Goal: Contribute content: Add original content to the website for others to see

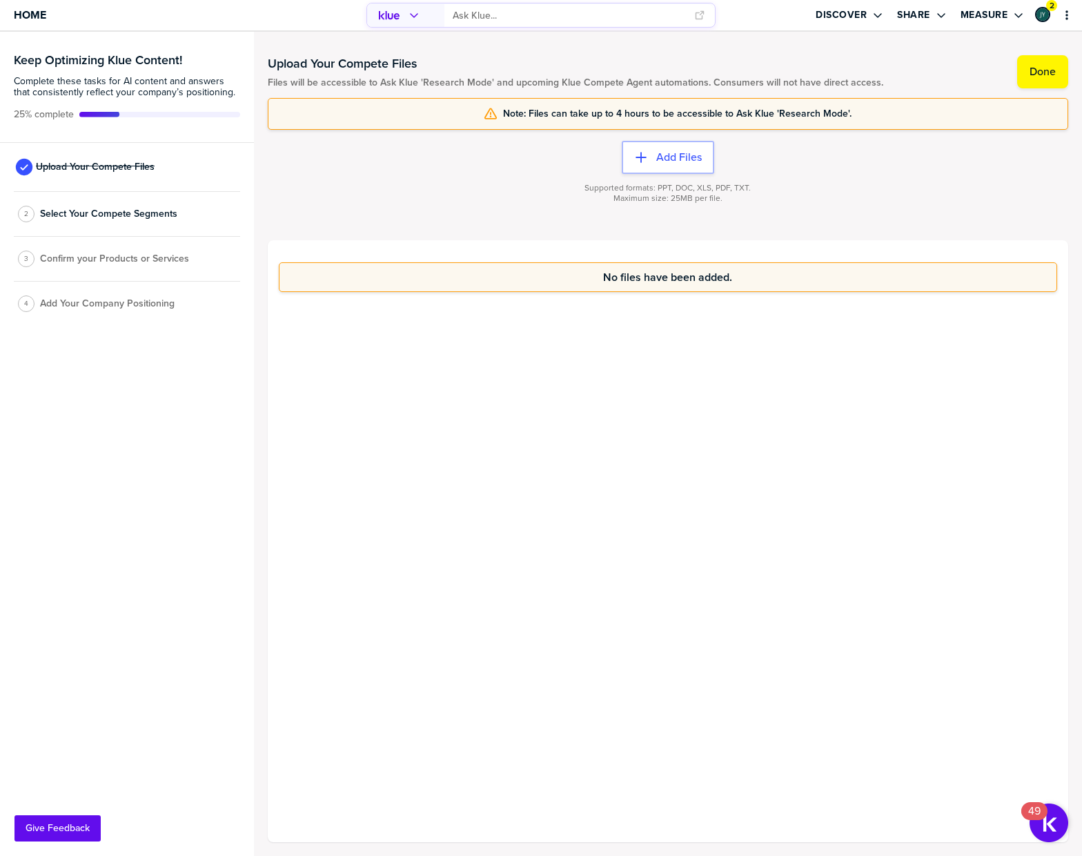
drag, startPoint x: 596, startPoint y: 92, endPoint x: 829, endPoint y: 106, distance: 233.0
click at [829, 106] on div "Upload Your Compete Files Files will be accessible to Ask Klue 'Research Mode' …" at bounding box center [668, 444] width 801 height 796
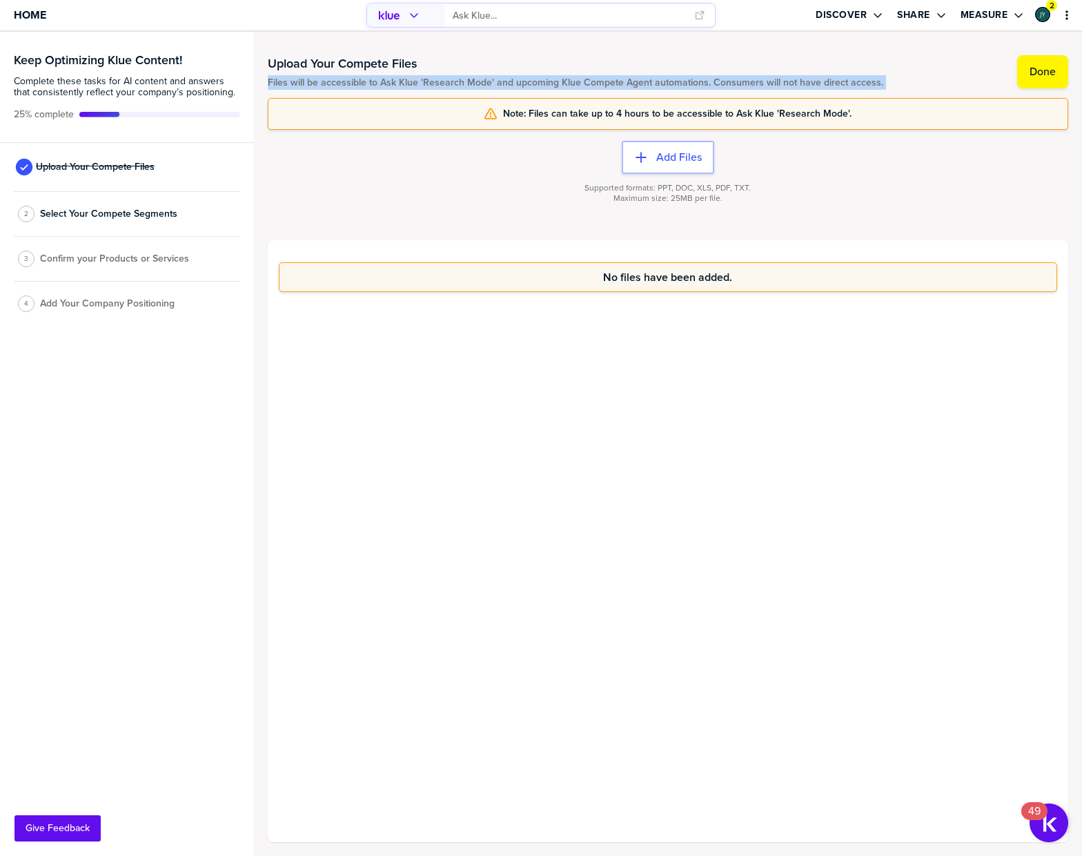
drag, startPoint x: 768, startPoint y: 97, endPoint x: 371, endPoint y: 121, distance: 397.5
click at [498, 76] on div "Upload Your Compete Files Files will be accessible to Ask Klue 'Research Mode' …" at bounding box center [668, 444] width 801 height 796
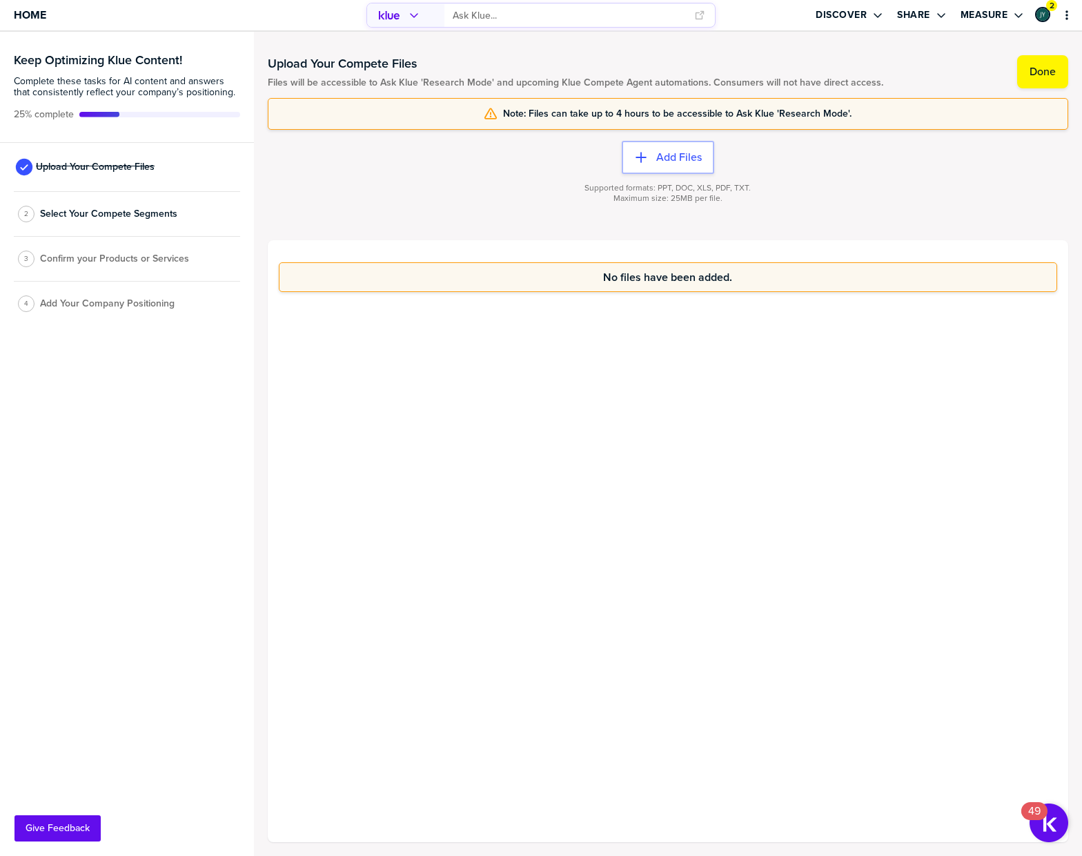
click at [342, 195] on div "Supported formats: PPT, DOC, XLS, PDF, TXT. Maximum size: 25MB per file." at bounding box center [668, 201] width 801 height 55
click at [660, 163] on label "Add Files" at bounding box center [679, 157] width 46 height 14
click at [110, 210] on span "Select Your Compete Segments" at bounding box center [108, 213] width 137 height 11
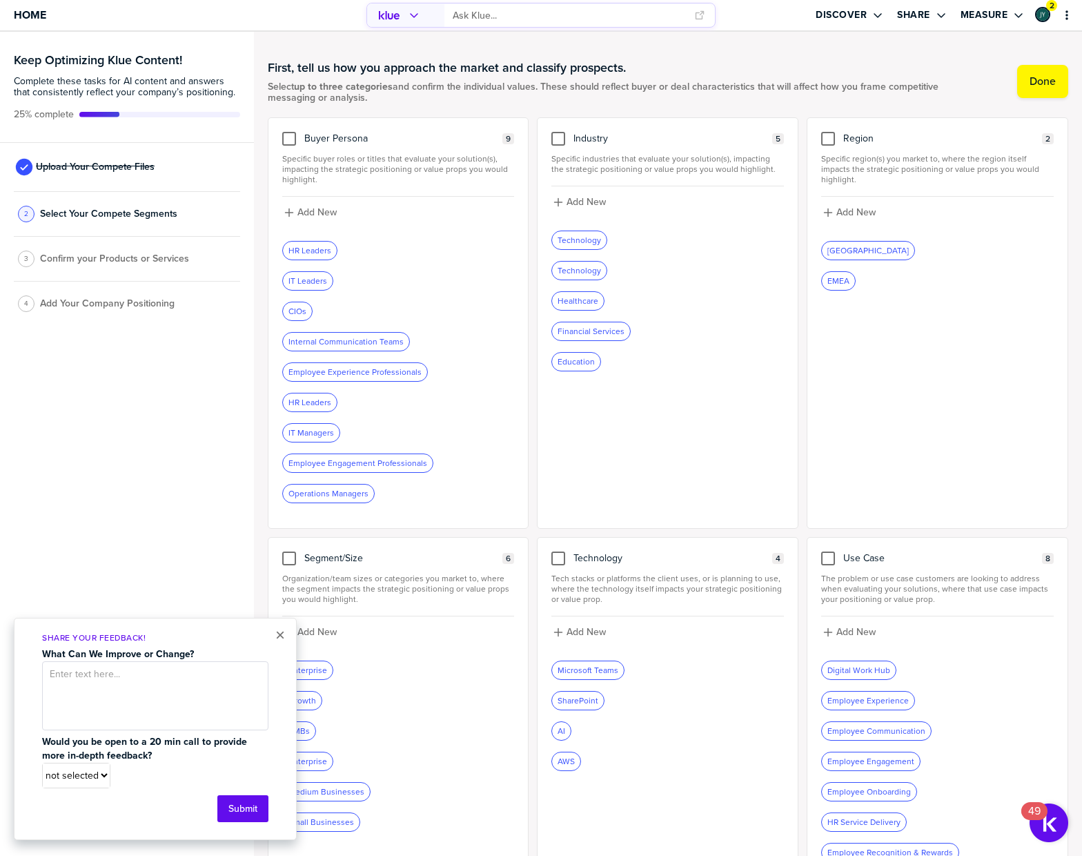
click at [413, 297] on div at bounding box center [398, 296] width 233 height 11
click at [353, 340] on div "Internal Communication Teams" at bounding box center [346, 342] width 126 height 18
click at [326, 340] on div "Internal Communication Teams" at bounding box center [346, 342] width 126 height 18
click at [284, 138] on div at bounding box center [289, 139] width 14 height 14
click at [289, 132] on input "checkbox" at bounding box center [289, 132] width 0 height 0
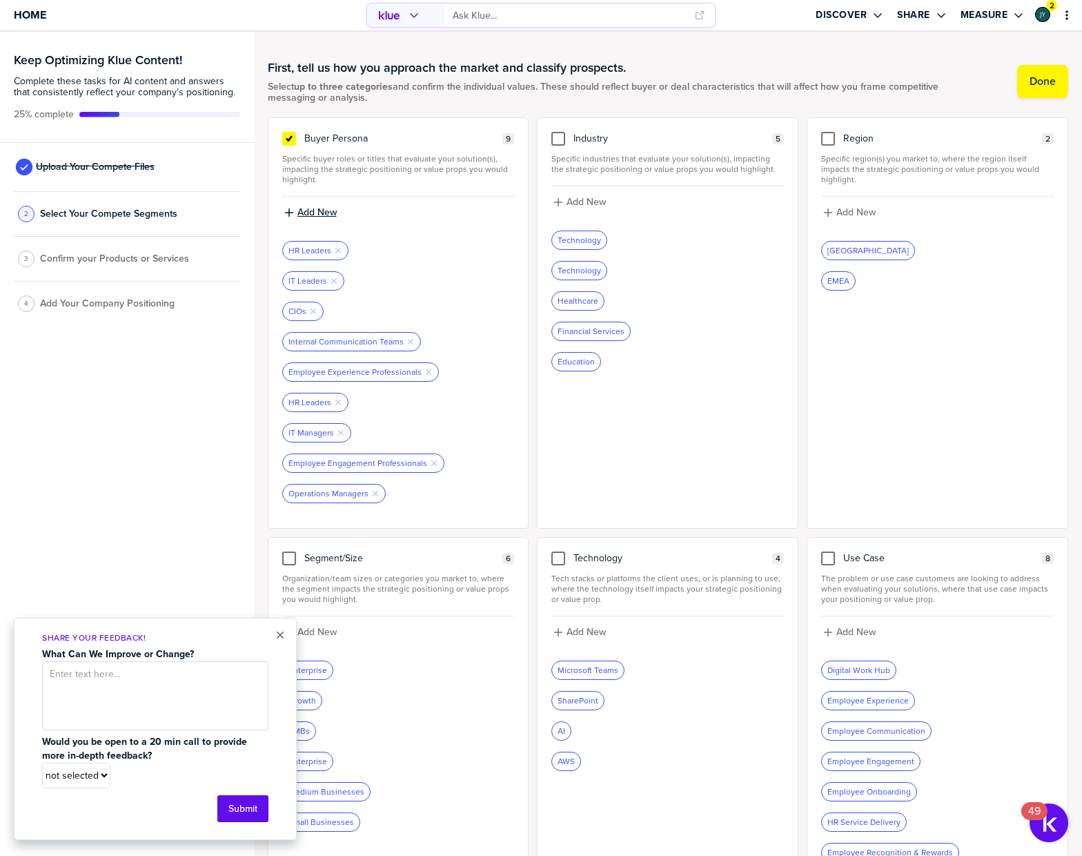
click at [311, 218] on label "Add New" at bounding box center [316, 212] width 39 height 12
click at [428, 220] on input at bounding box center [398, 217] width 233 height 25
type input "digital workplace"
drag, startPoint x: 389, startPoint y: 219, endPoint x: 477, endPoint y: 197, distance: 90.9
click at [260, 212] on div "First, tell us how you approach the market and classify prospects. Select up to…" at bounding box center [668, 460] width 829 height 856
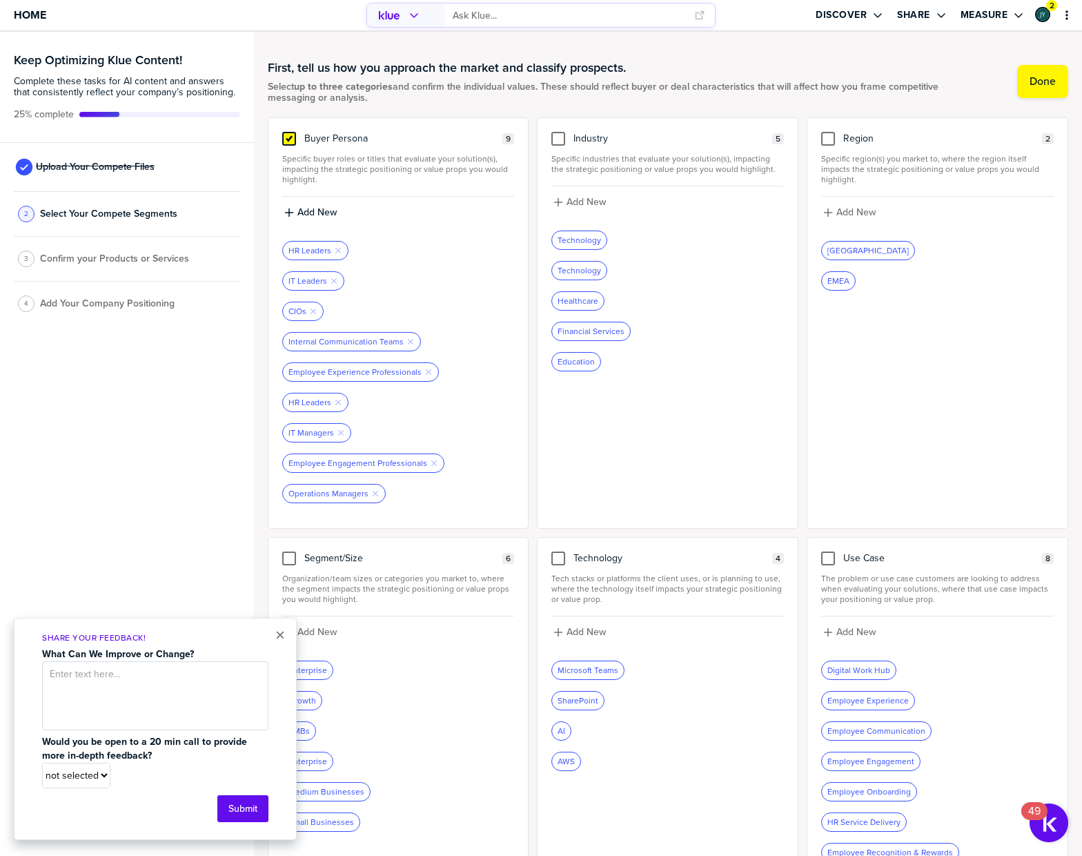
click at [286, 141] on icon at bounding box center [289, 138] width 6 height 5
click at [289, 132] on input "checkbox" at bounding box center [289, 132] width 0 height 0
click at [291, 141] on div at bounding box center [289, 139] width 14 height 14
click at [289, 132] on input "checkbox" at bounding box center [289, 132] width 0 height 0
click at [561, 139] on div at bounding box center [558, 139] width 14 height 14
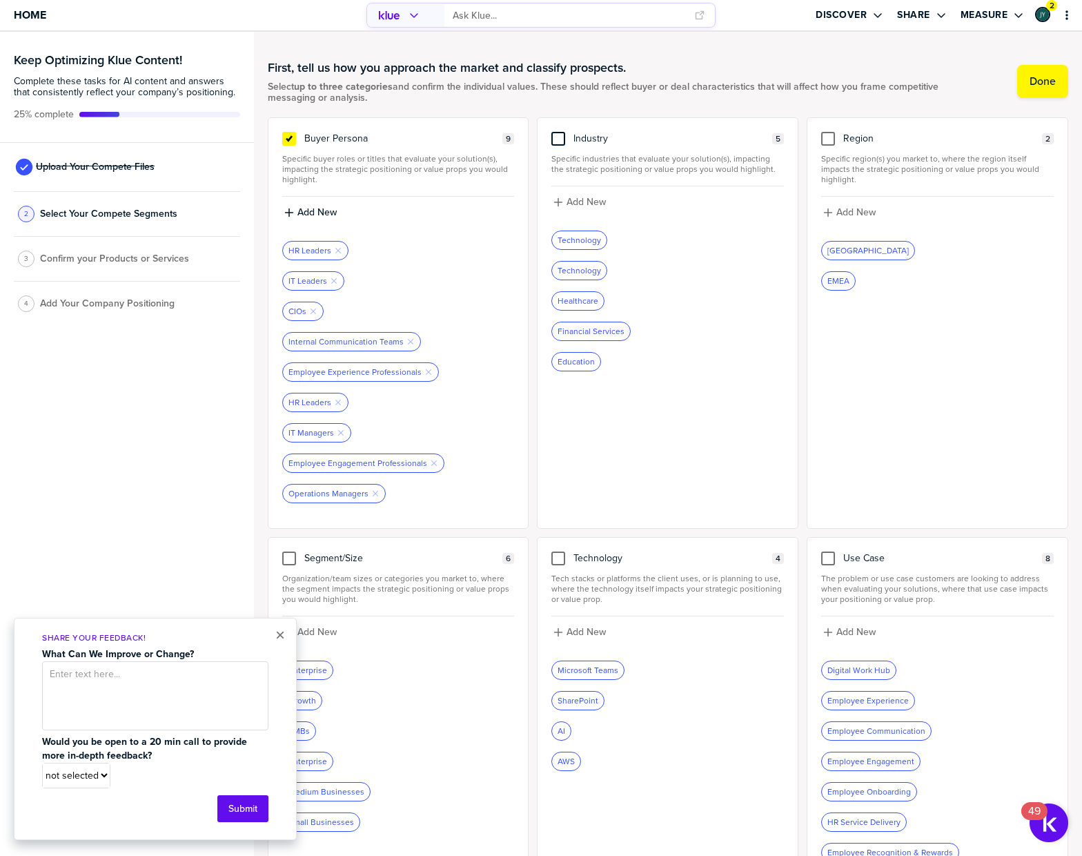
click at [558, 132] on input "checkbox" at bounding box center [558, 132] width 0 height 0
click at [611, 241] on div "Technology Remove Tag" at bounding box center [585, 240] width 66 height 18
click at [604, 237] on icon "Remove Tag" at bounding box center [608, 240] width 8 height 8
click at [558, 139] on icon at bounding box center [559, 138] width 6 height 5
click at [558, 132] on input "checkbox" at bounding box center [558, 132] width 0 height 0
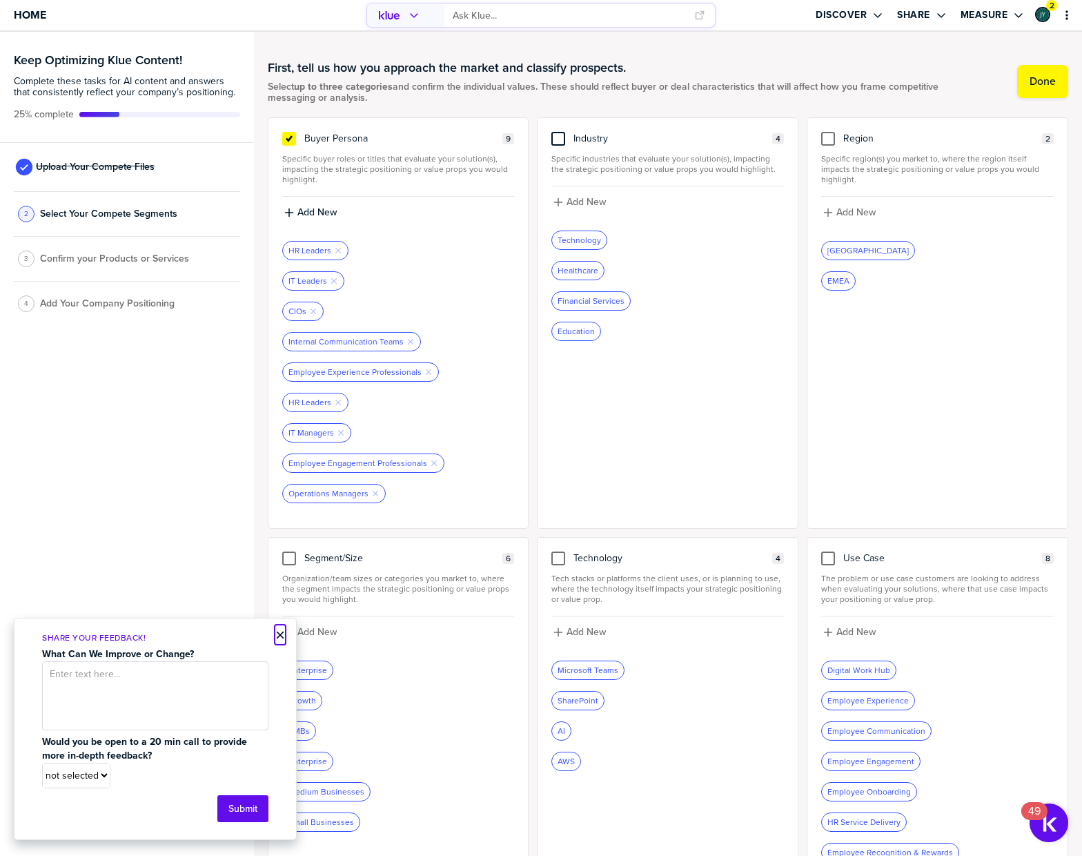
click at [275, 637] on button "×" at bounding box center [280, 635] width 10 height 17
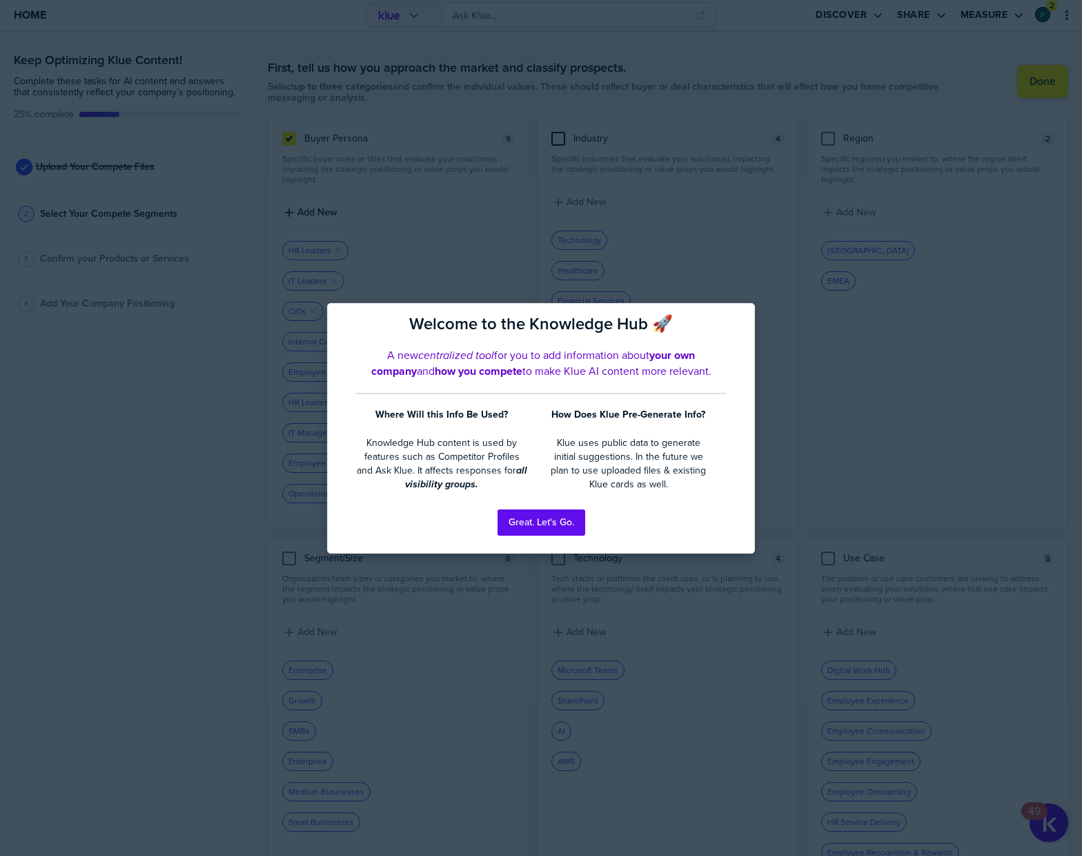
click at [199, 478] on div at bounding box center [541, 428] width 1082 height 856
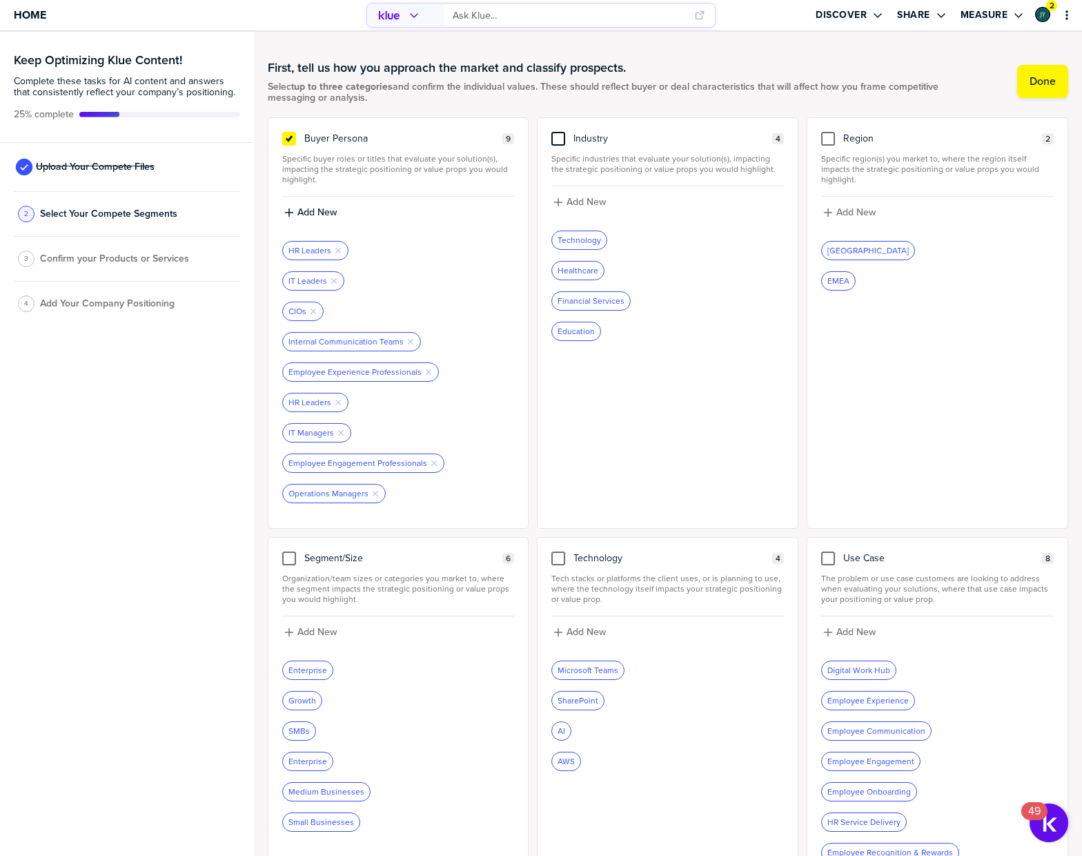
scroll to position [63, 0]
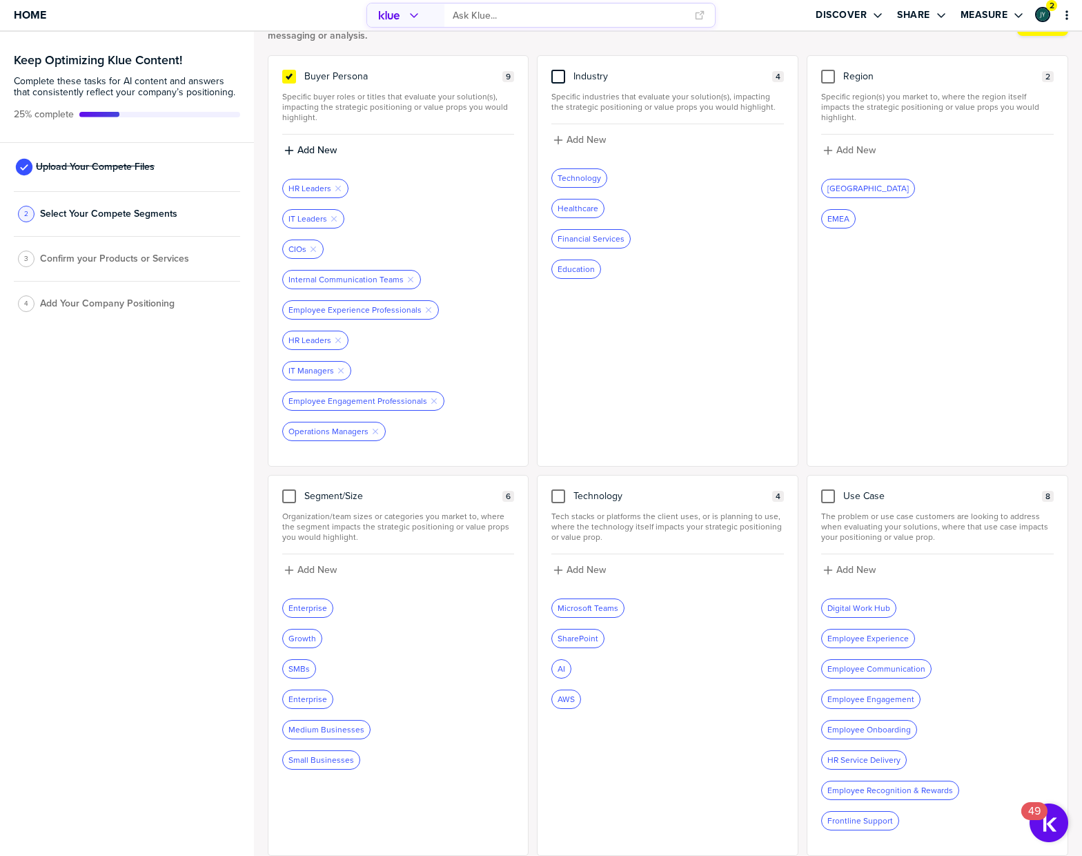
click at [836, 497] on div at bounding box center [839, 496] width 8 height 14
drag, startPoint x: 827, startPoint y: 499, endPoint x: 832, endPoint y: 511, distance: 13.3
click at [827, 499] on div at bounding box center [828, 496] width 14 height 14
click at [828, 489] on input "checkbox" at bounding box center [828, 489] width 0 height 0
click at [857, 578] on div "Add New" at bounding box center [937, 574] width 233 height 25
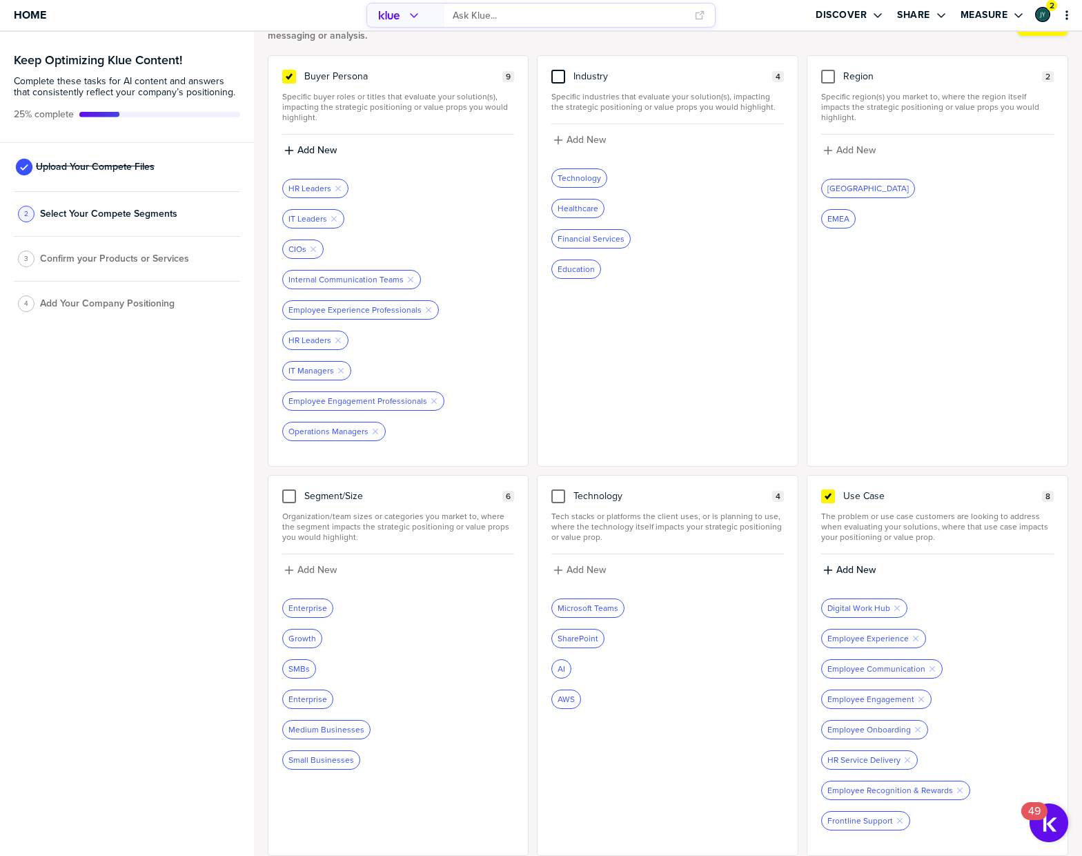
click at [845, 561] on div "Add New Digital Work Hub Remove Tag Employee Experience Remove Tag Employee Com…" at bounding box center [937, 697] width 233 height 287
click at [855, 571] on label "Add New" at bounding box center [855, 570] width 39 height 12
click at [860, 577] on input at bounding box center [937, 574] width 233 height 25
type input "emplo"
type input "t"
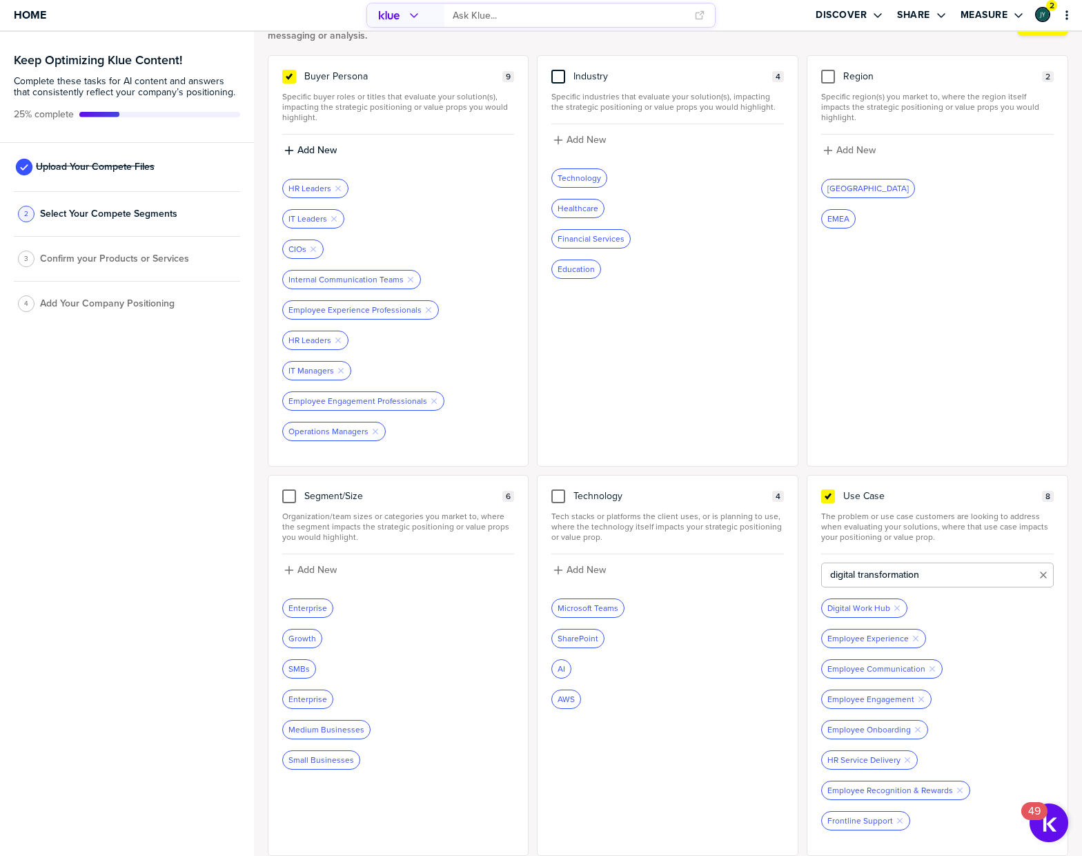
type input "digital transformation"
drag, startPoint x: 1010, startPoint y: 618, endPoint x: 979, endPoint y: 620, distance: 31.1
click at [1010, 618] on div at bounding box center [937, 623] width 233 height 11
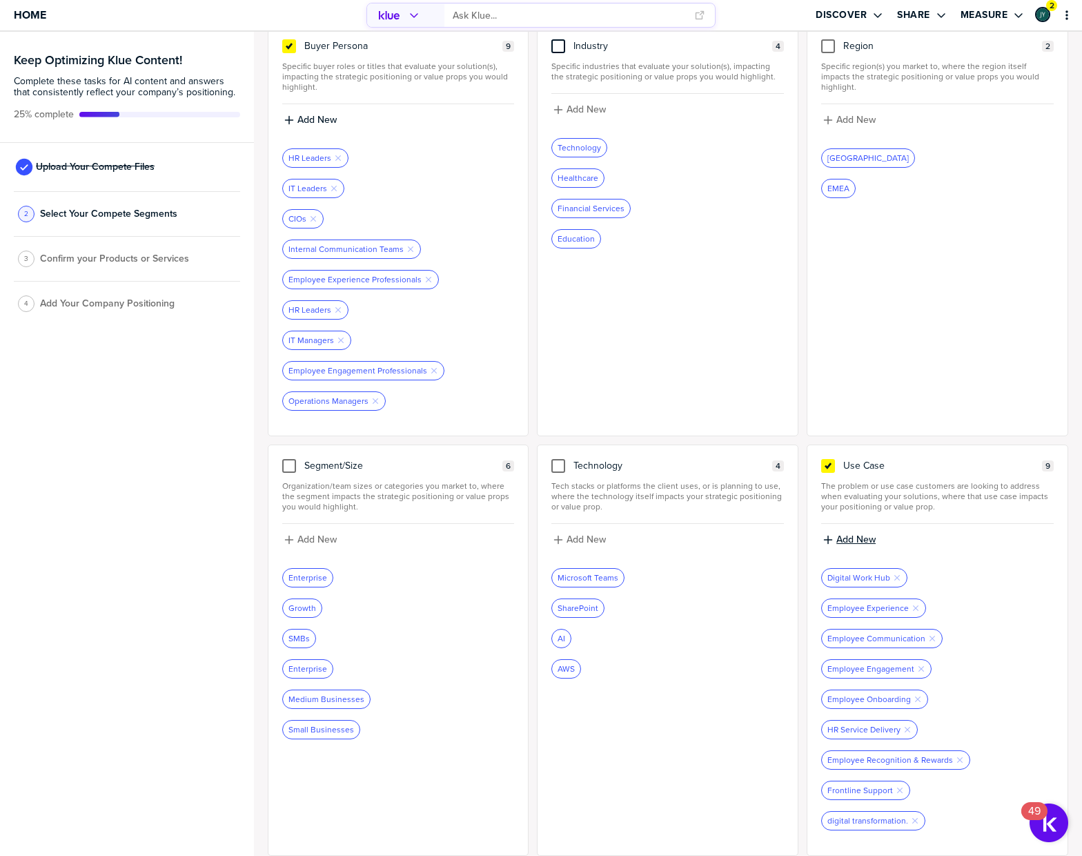
click at [857, 542] on label "Add New" at bounding box center [855, 539] width 39 height 12
click at [952, 545] on input at bounding box center [937, 544] width 233 height 25
type input "frontline engagement"
click at [985, 602] on div "Employee Experience Remove Tag" at bounding box center [937, 607] width 233 height 19
click at [868, 540] on label "Add New" at bounding box center [855, 539] width 39 height 12
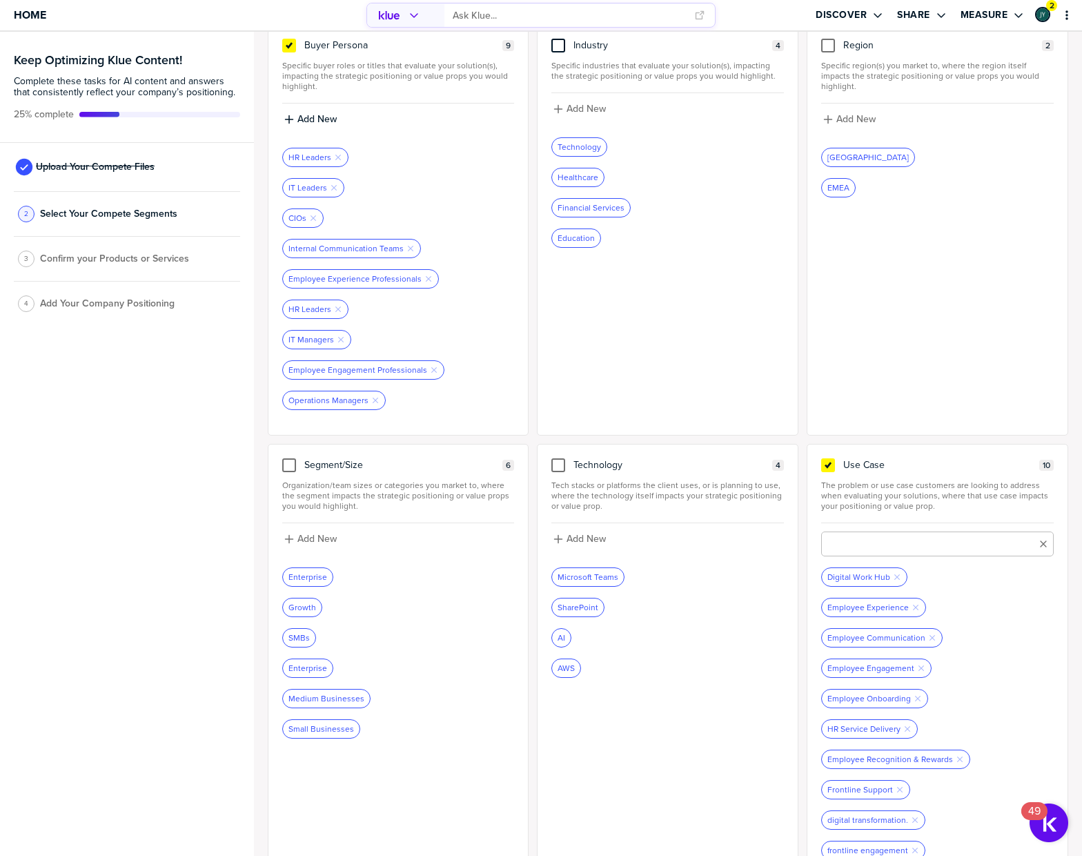
click at [868, 540] on input at bounding box center [937, 543] width 233 height 25
type input "productivity"
click at [985, 646] on div "Employee Communication Remove Tag" at bounding box center [937, 637] width 233 height 19
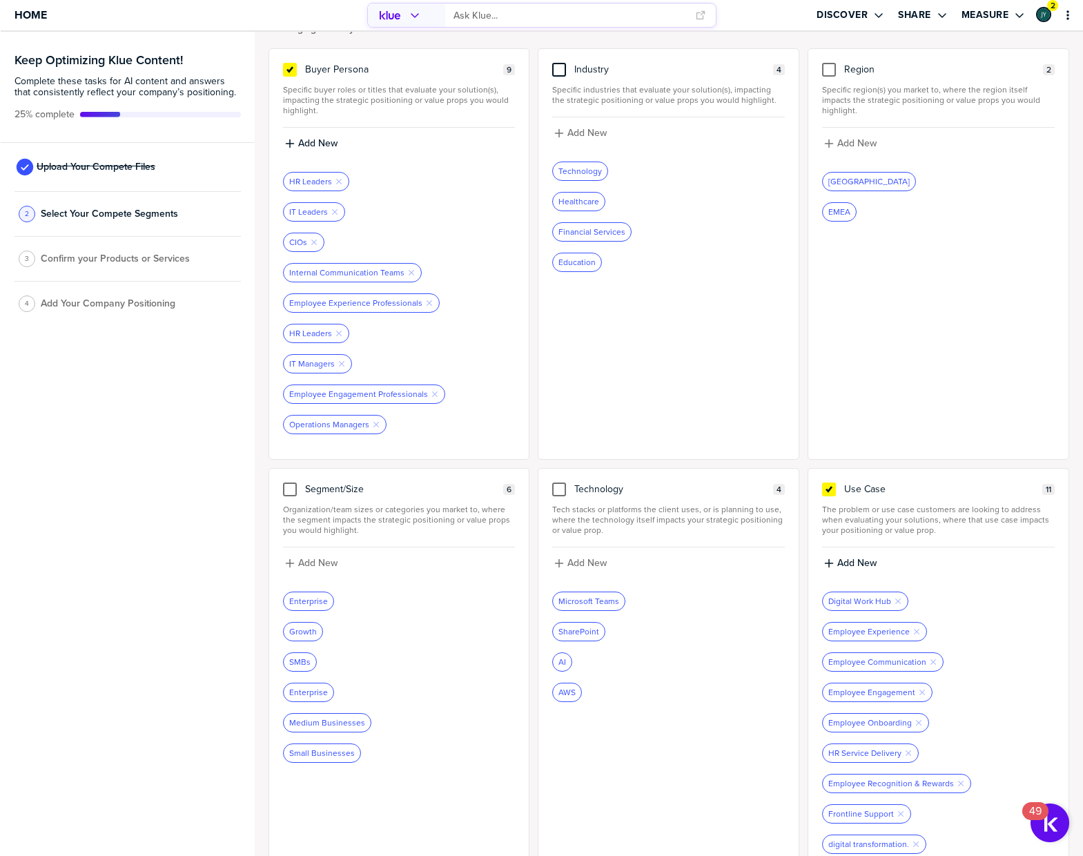
scroll to position [0, 0]
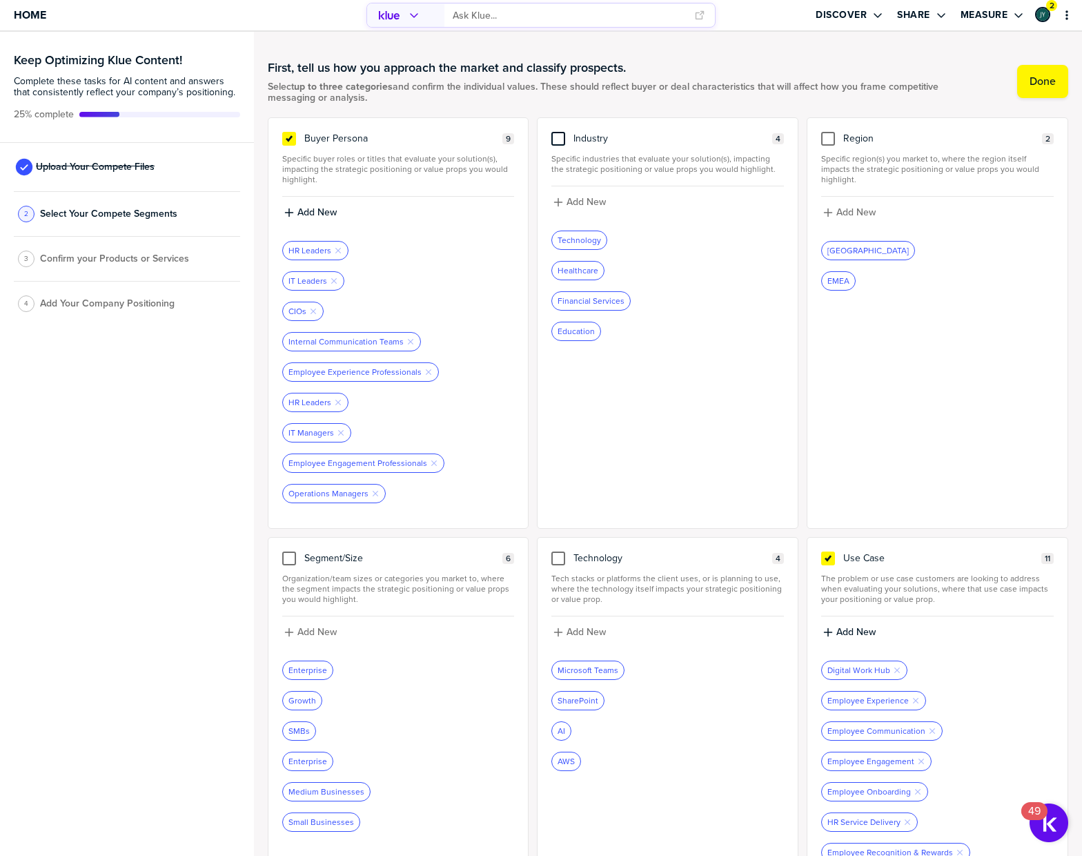
click at [555, 137] on div at bounding box center [558, 139] width 14 height 14
click at [558, 132] on input "checkbox" at bounding box center [558, 132] width 0 height 0
click at [592, 203] on label "Add New" at bounding box center [586, 202] width 39 height 12
click at [609, 203] on input at bounding box center [667, 207] width 233 height 25
type input "professional services"
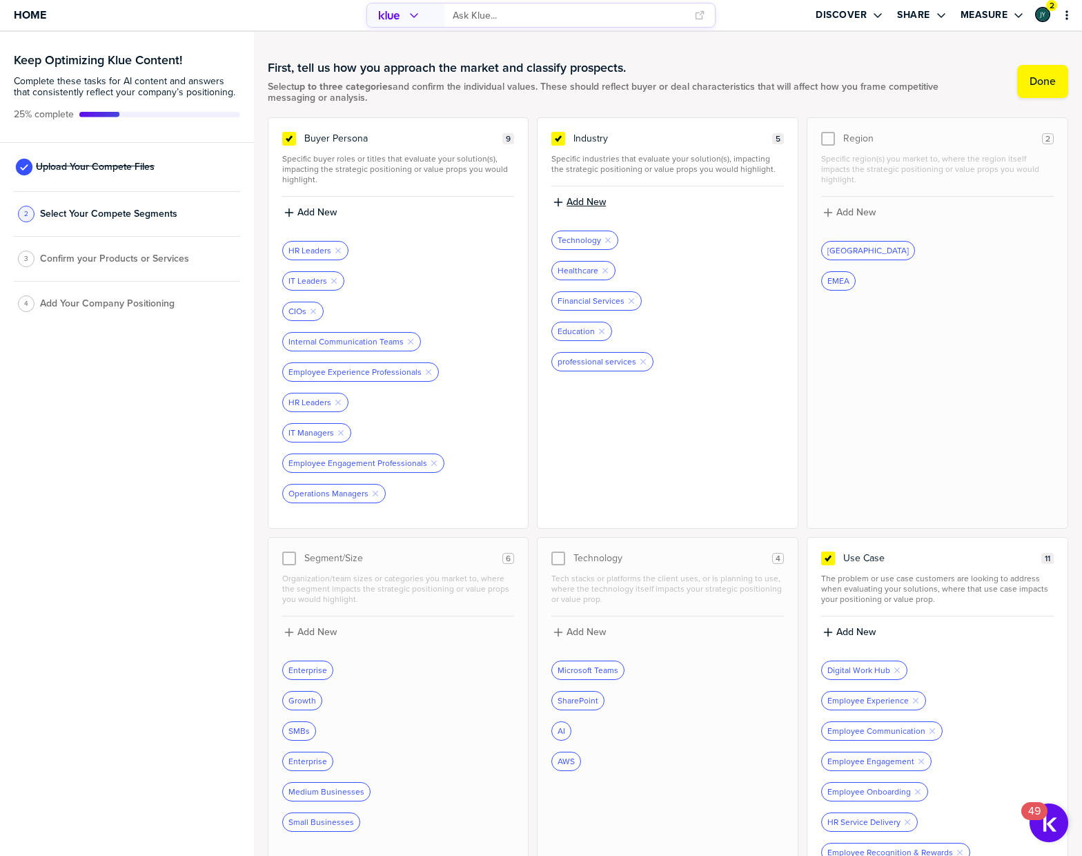
click at [578, 202] on label "Add New" at bounding box center [586, 202] width 39 height 12
click at [657, 212] on input at bounding box center [667, 207] width 233 height 25
type input "Retail"
click at [576, 200] on label "Add New" at bounding box center [586, 202] width 39 height 12
click at [600, 208] on input at bounding box center [667, 207] width 233 height 25
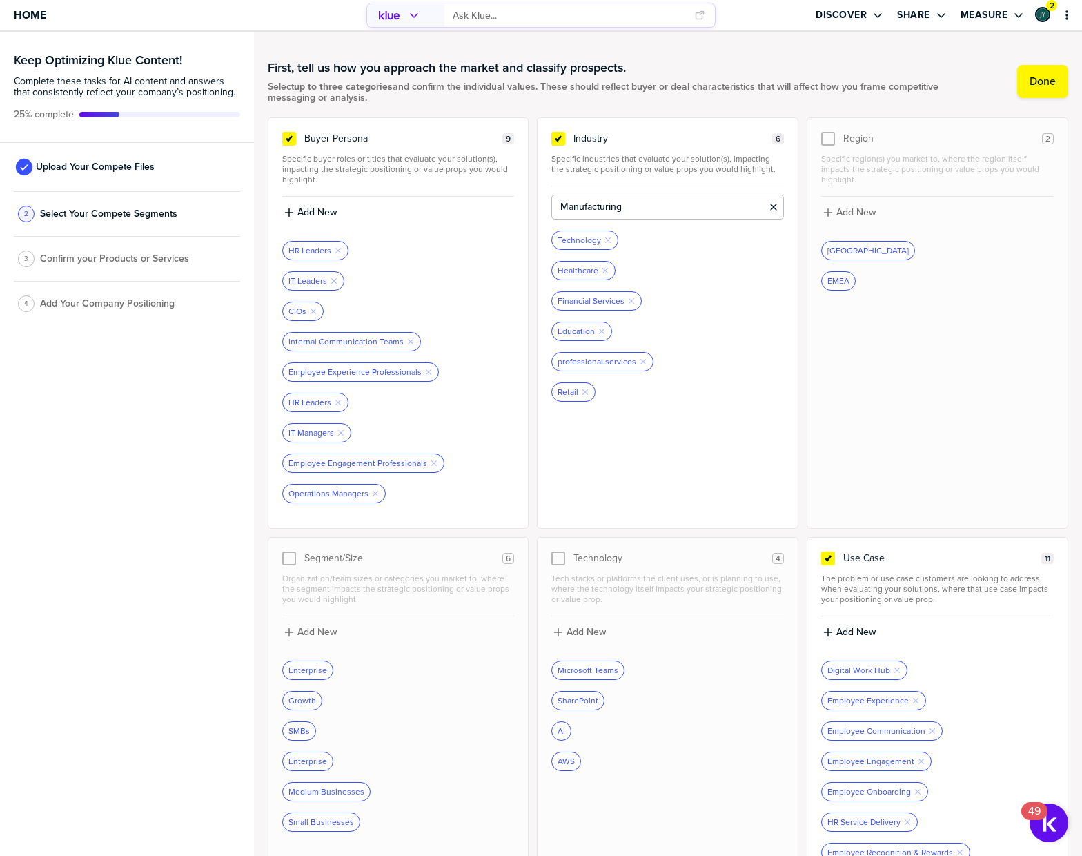
type input "Manufacturing"
click at [1031, 93] on button "Done" at bounding box center [1043, 81] width 51 height 33
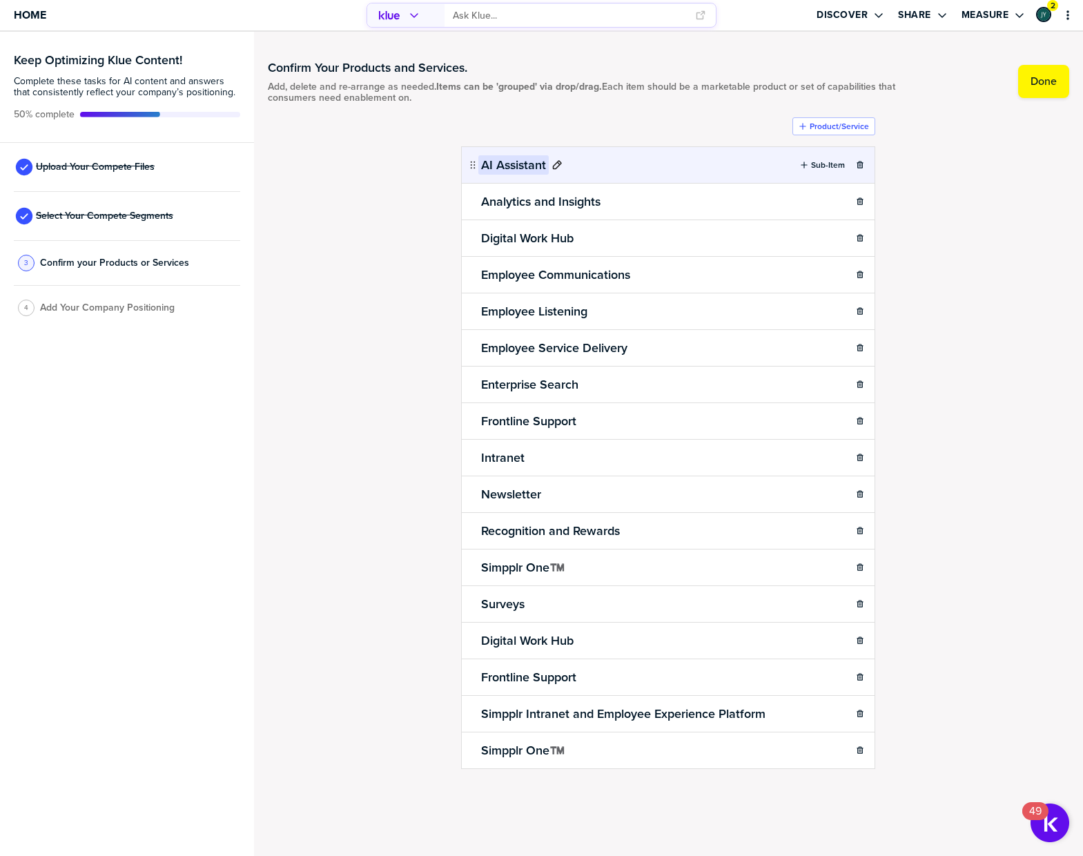
click at [560, 163] on icon at bounding box center [557, 164] width 9 height 9
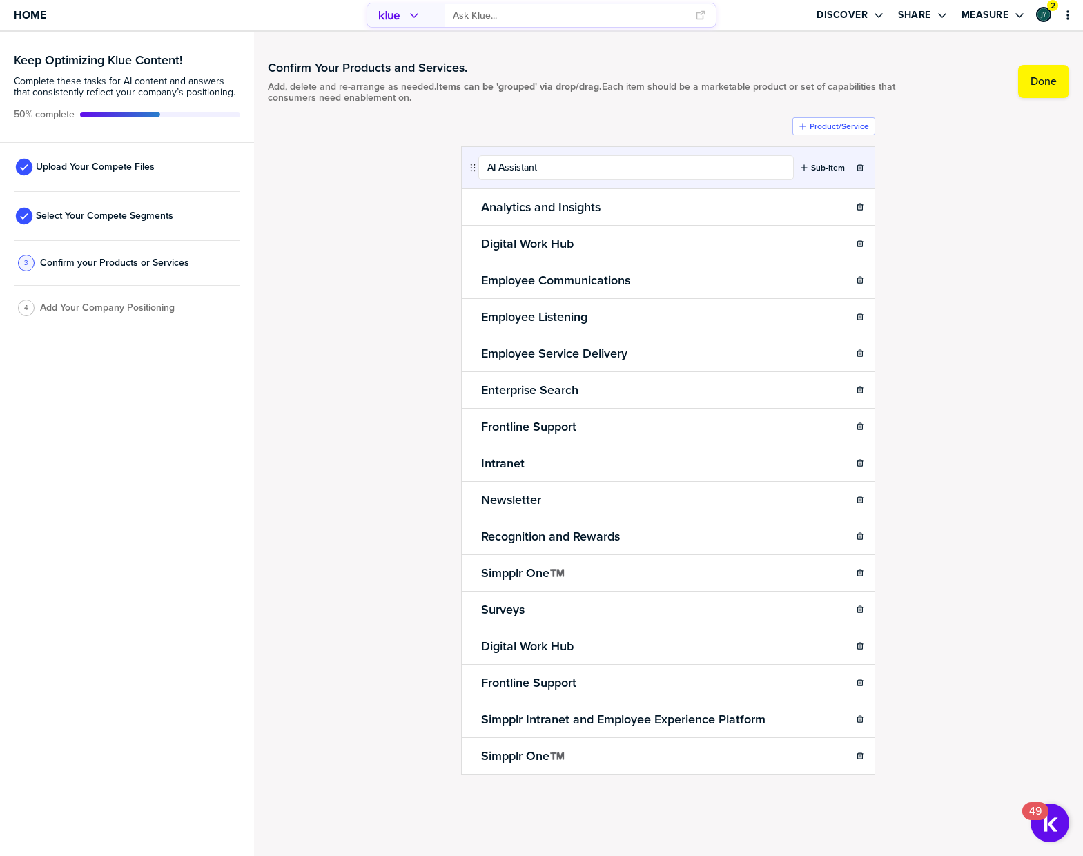
drag, startPoint x: 545, startPoint y: 170, endPoint x: 467, endPoint y: 162, distance: 79.0
click at [467, 162] on div "AI Assistant Sub-Item" at bounding box center [668, 167] width 414 height 43
type input "EX Agent"
click at [935, 213] on div "Confirm Your Products and Services. Add, delete and re-arrange as needed. Items…" at bounding box center [668, 444] width 801 height 796
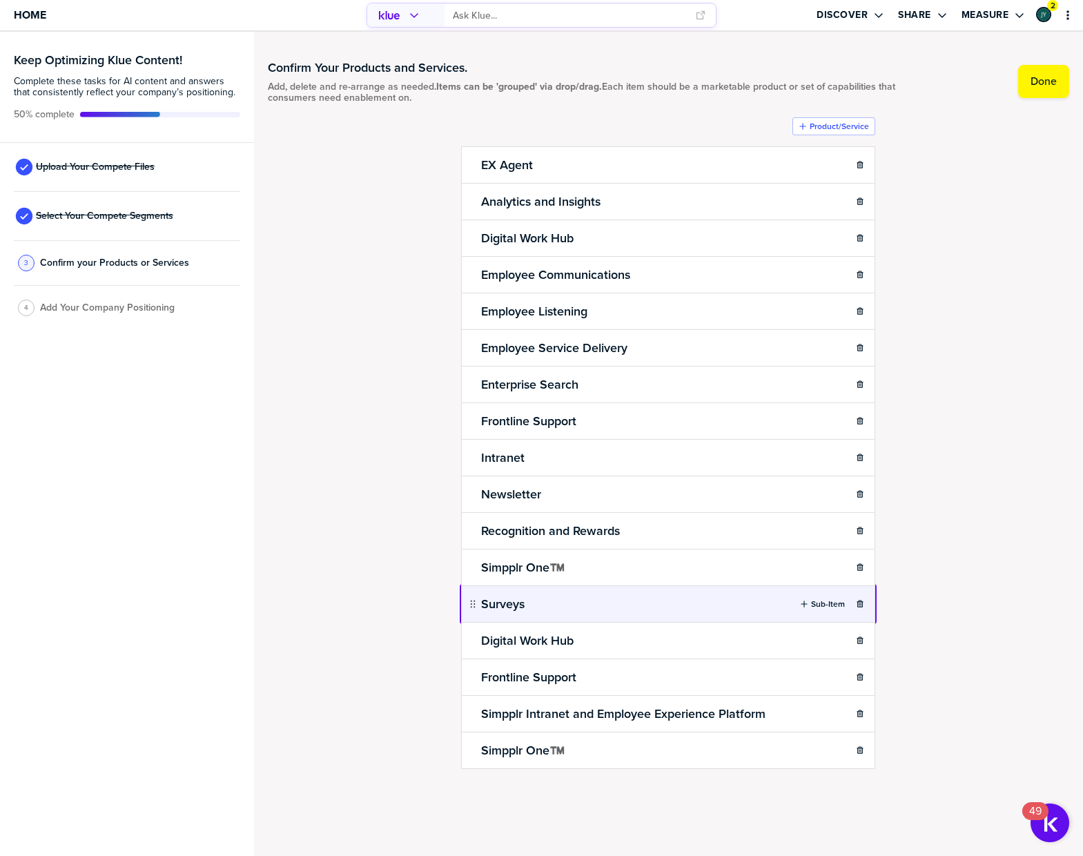
click at [716, 605] on body "Home Discover Share Measure 2 Keep Optimizing Klue Content! Complete these task…" at bounding box center [541, 428] width 1083 height 856
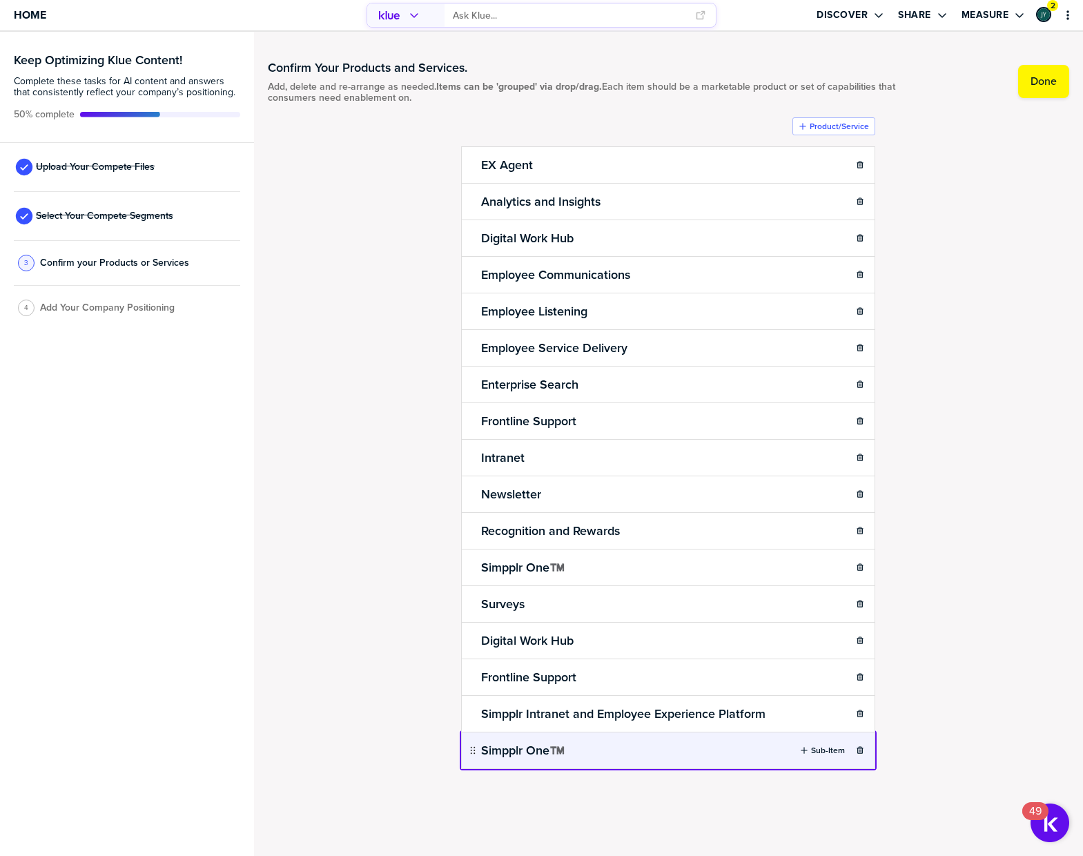
click at [648, 760] on body "Home Discover Share Measure 2 Keep Optimizing Klue Content! Complete these task…" at bounding box center [541, 428] width 1083 height 856
click at [613, 734] on body "Home Discover Share Measure 2 Keep Optimizing Klue Content! Complete these task…" at bounding box center [541, 428] width 1083 height 856
click at [466, 749] on body "Home Discover Share Measure 2 Keep Optimizing Klue Content! Complete these task…" at bounding box center [541, 428] width 1083 height 856
click at [578, 749] on icon at bounding box center [575, 750] width 11 height 11
click at [525, 749] on input "Simpplr One™️" at bounding box center [635, 752] width 315 height 25
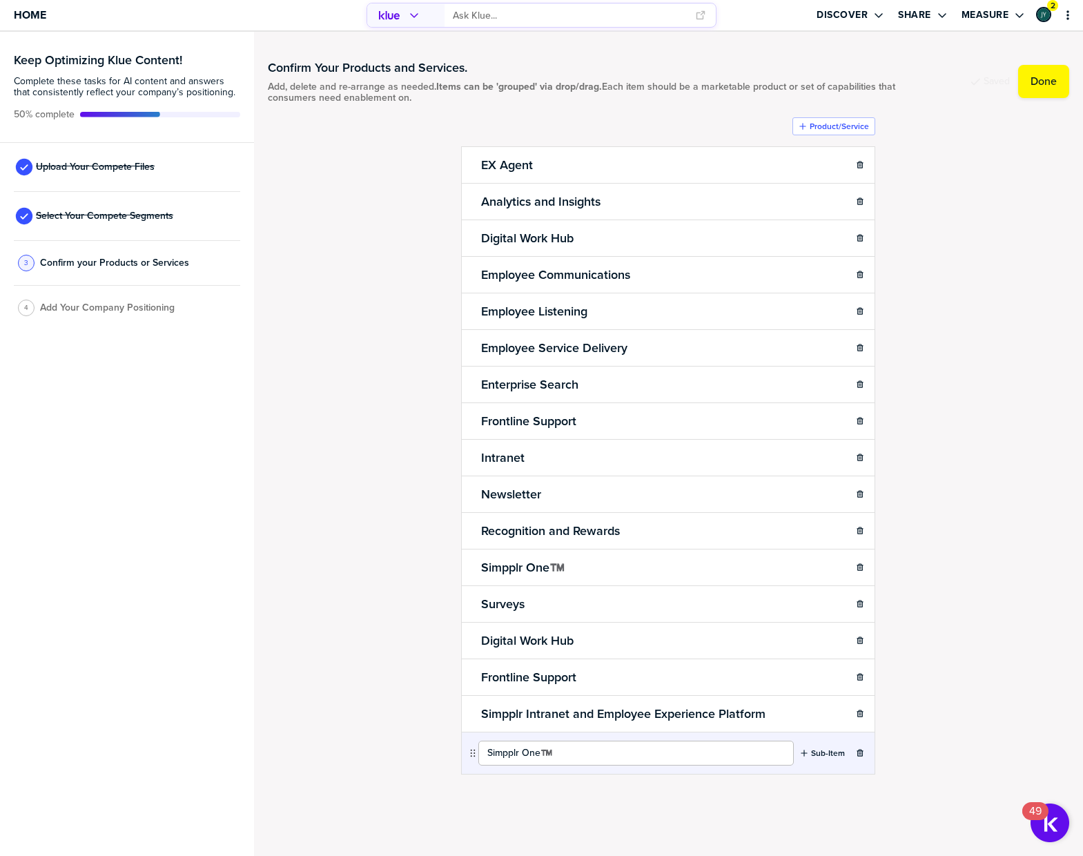
click at [525, 749] on input "Simpplr One™️" at bounding box center [635, 752] width 315 height 25
type input "Knowledge Agent"
click at [297, 725] on div "Confirm Your Products and Services. Add, delete and re-arrange as needed. Items…" at bounding box center [668, 444] width 801 height 796
click at [45, 25] on link "Home" at bounding box center [30, 15] width 32 height 30
